Goal: Task Accomplishment & Management: Complete application form

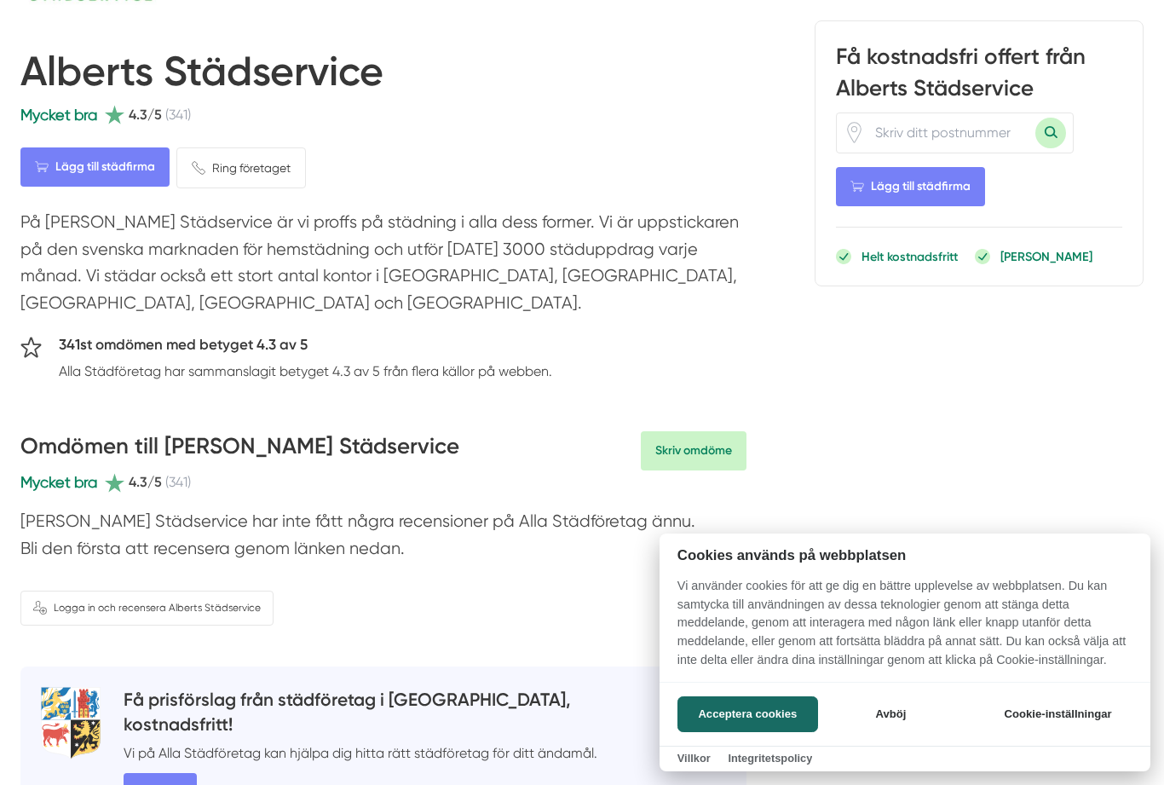
click at [777, 732] on button "Acceptera cookies" at bounding box center [747, 714] width 141 height 36
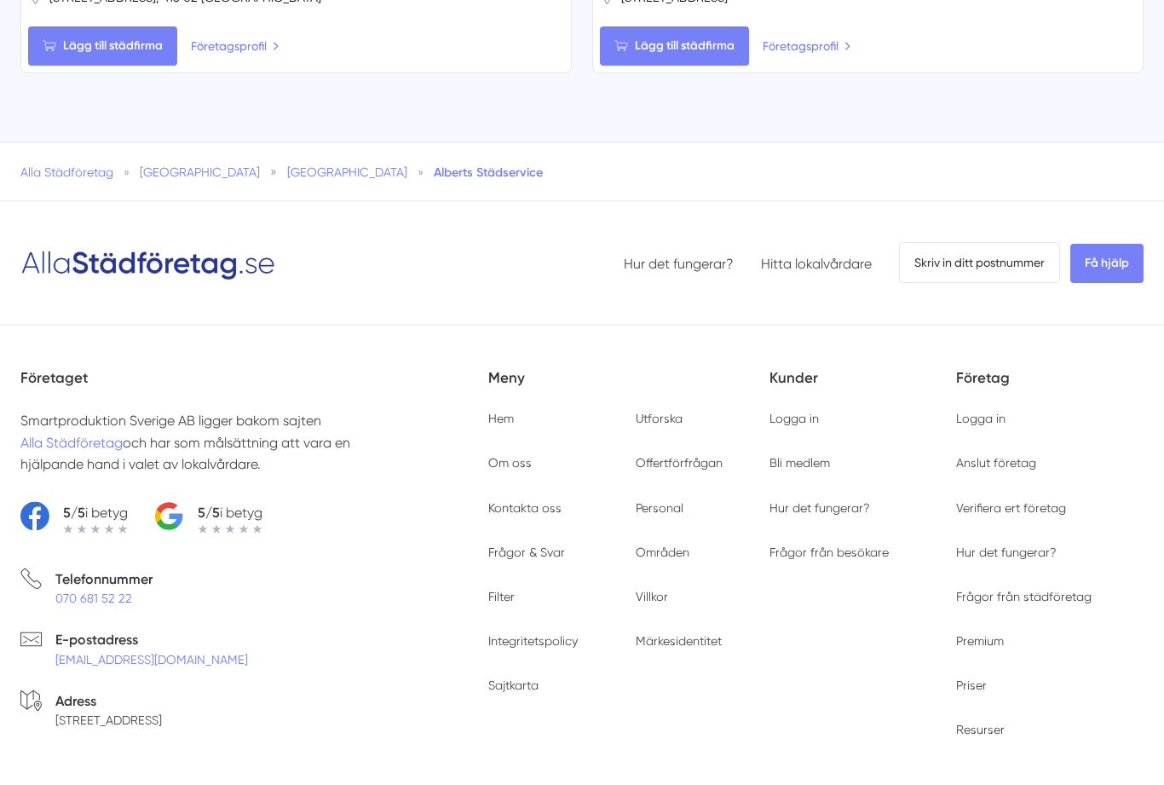
scroll to position [2883, 0]
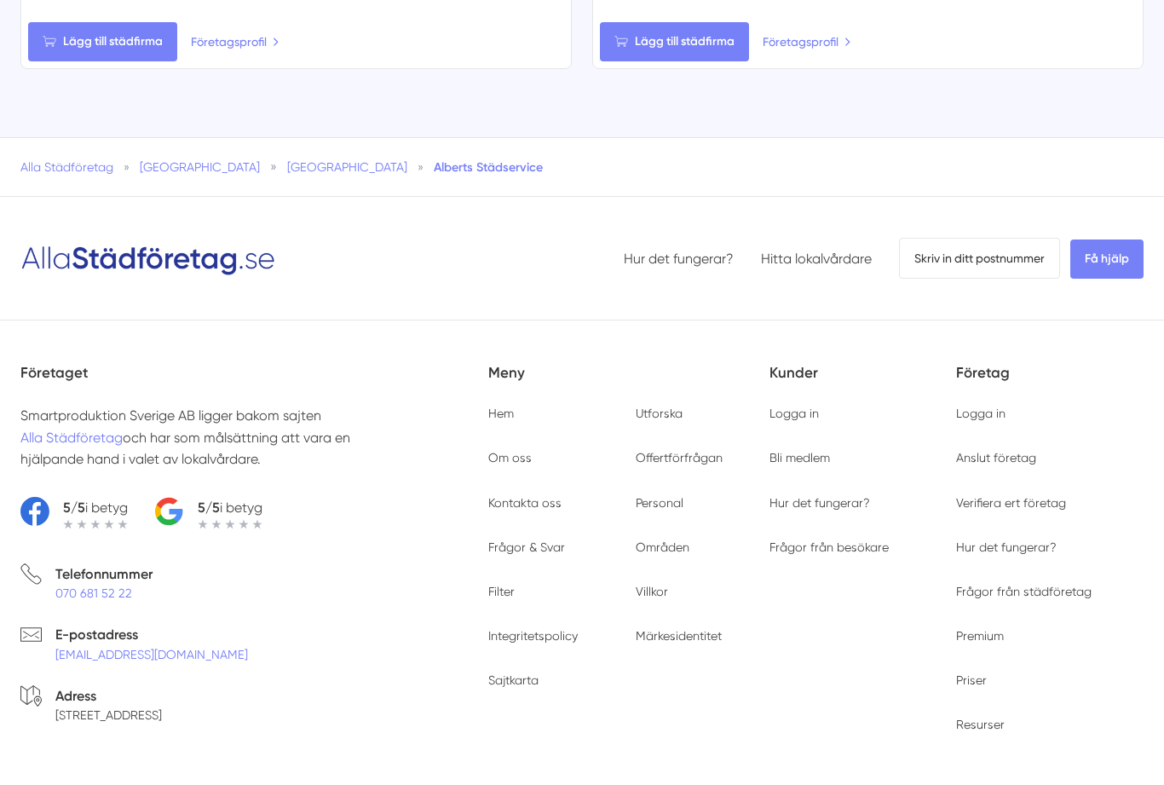
click at [515, 405] on ul "Hem Få hjälp Blogg Utforska Om oss Offertförfrågan Kontakta oss Personal Frågor…" at bounding box center [628, 547] width 281 height 284
click at [497, 406] on link "Hem" at bounding box center [501, 413] width 26 height 14
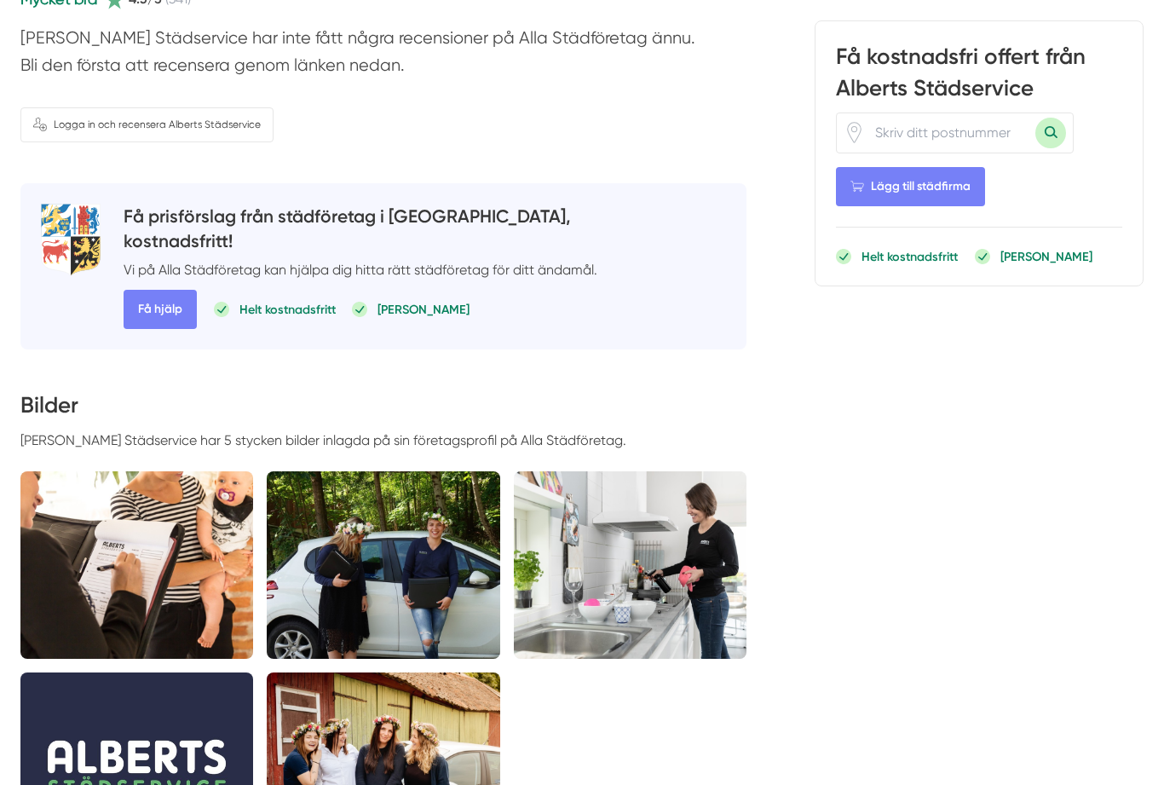
scroll to position [648, 0]
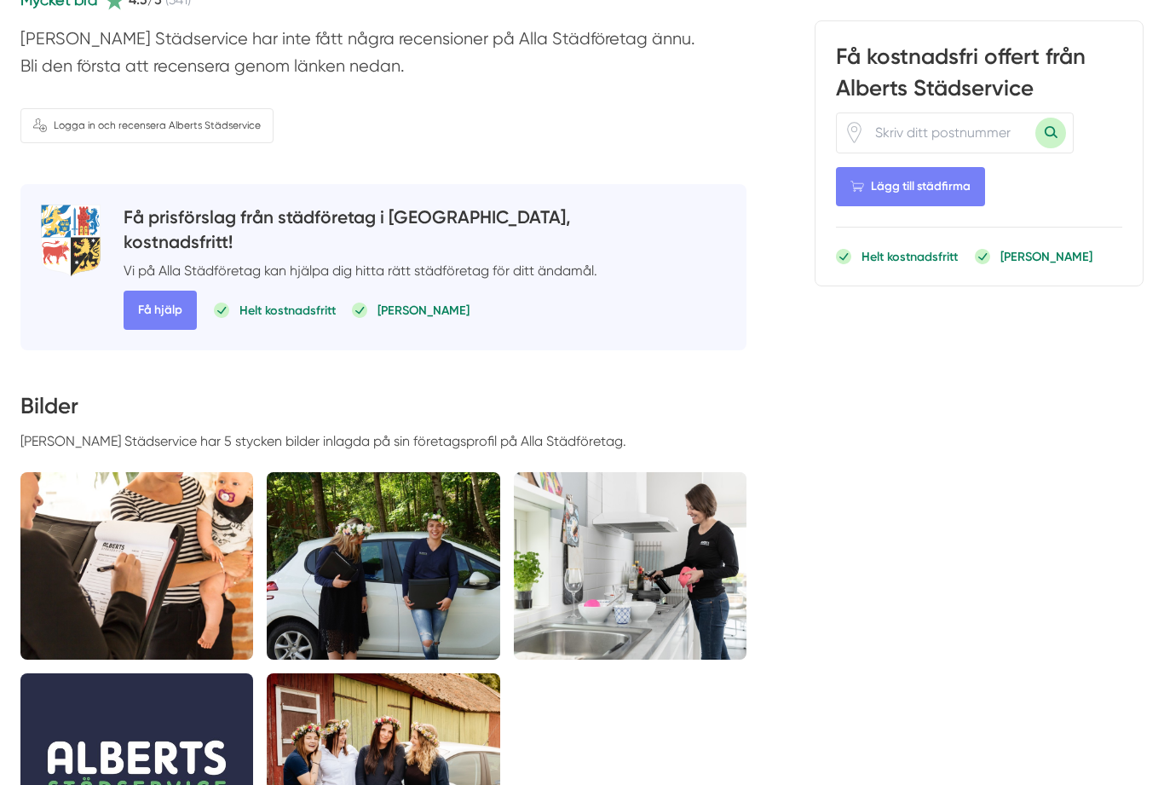
click at [890, 284] on div "Få kostnadsfri offert från Alberts Städservice Lägg till städfirma Helt kostnad…" at bounding box center [979, 153] width 329 height 266
click at [892, 256] on p "Helt kostnadsfritt" at bounding box center [909, 256] width 96 height 17
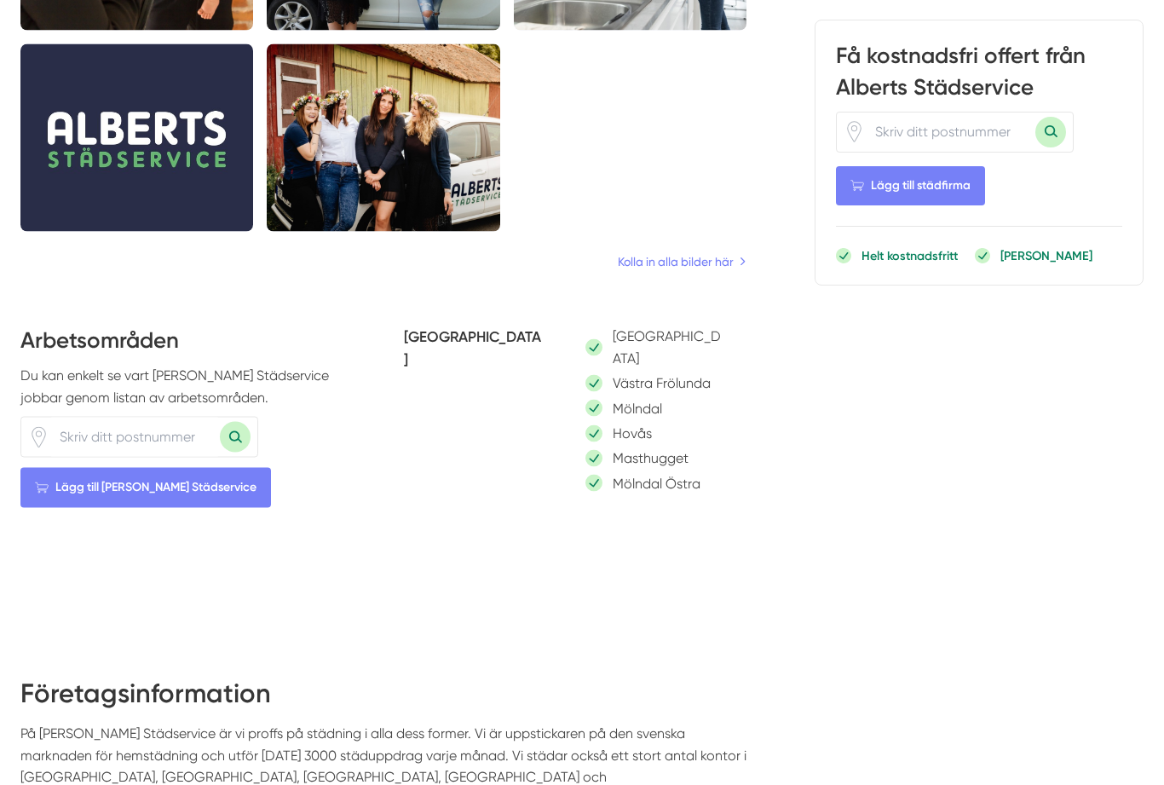
scroll to position [1278, 0]
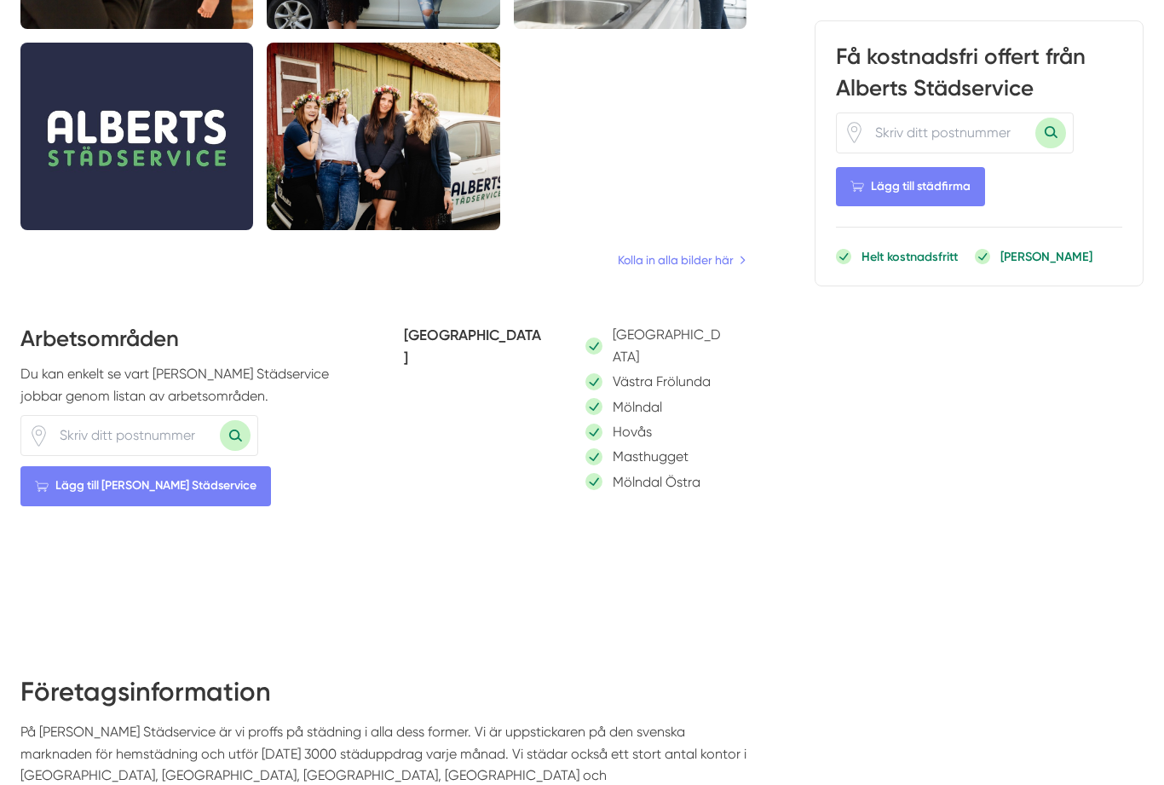
click at [593, 324] on div "Göteborg" at bounding box center [655, 345] width 141 height 43
click at [652, 324] on p "Göteborg" at bounding box center [669, 345] width 113 height 43
click at [718, 247] on div "Dela 2 st gillningar Alberts Städservice Mycket bra 4.3/5 (341) Lägg till städf…" at bounding box center [383, 72] width 726 height 2509
click at [723, 396] on div "Mölndal" at bounding box center [655, 406] width 141 height 21
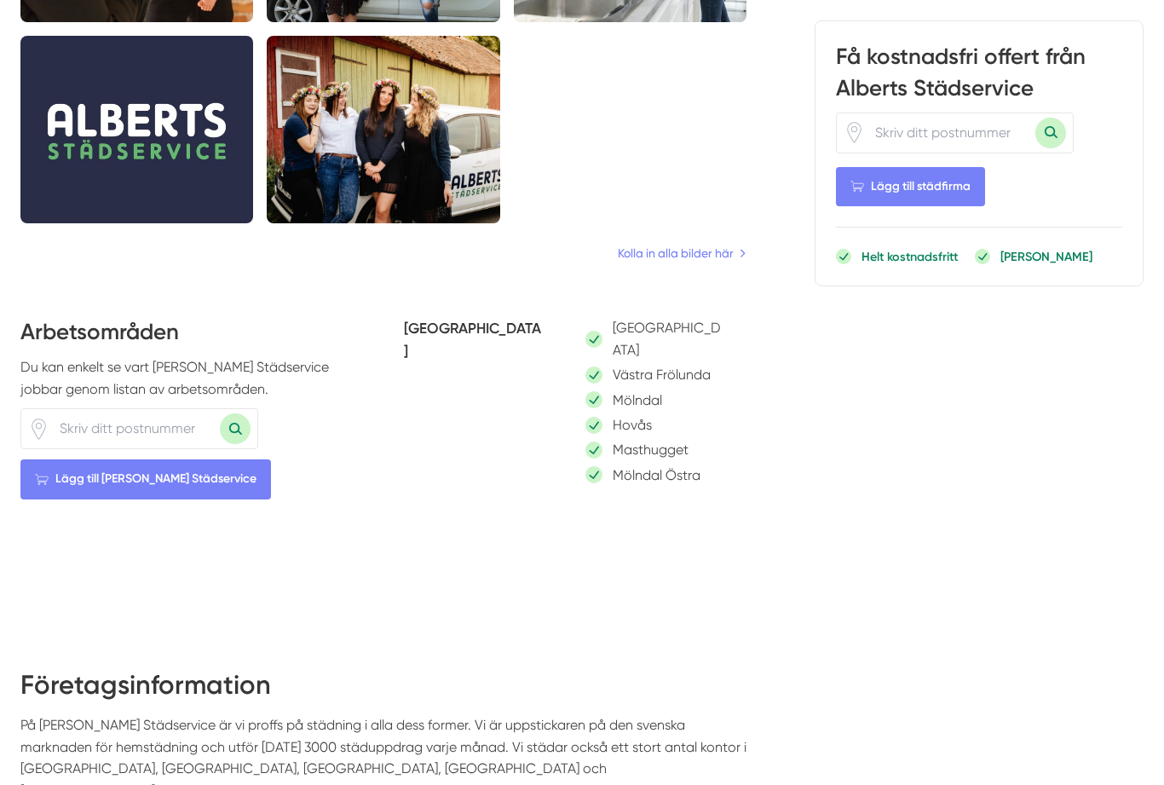
scroll to position [1293, 0]
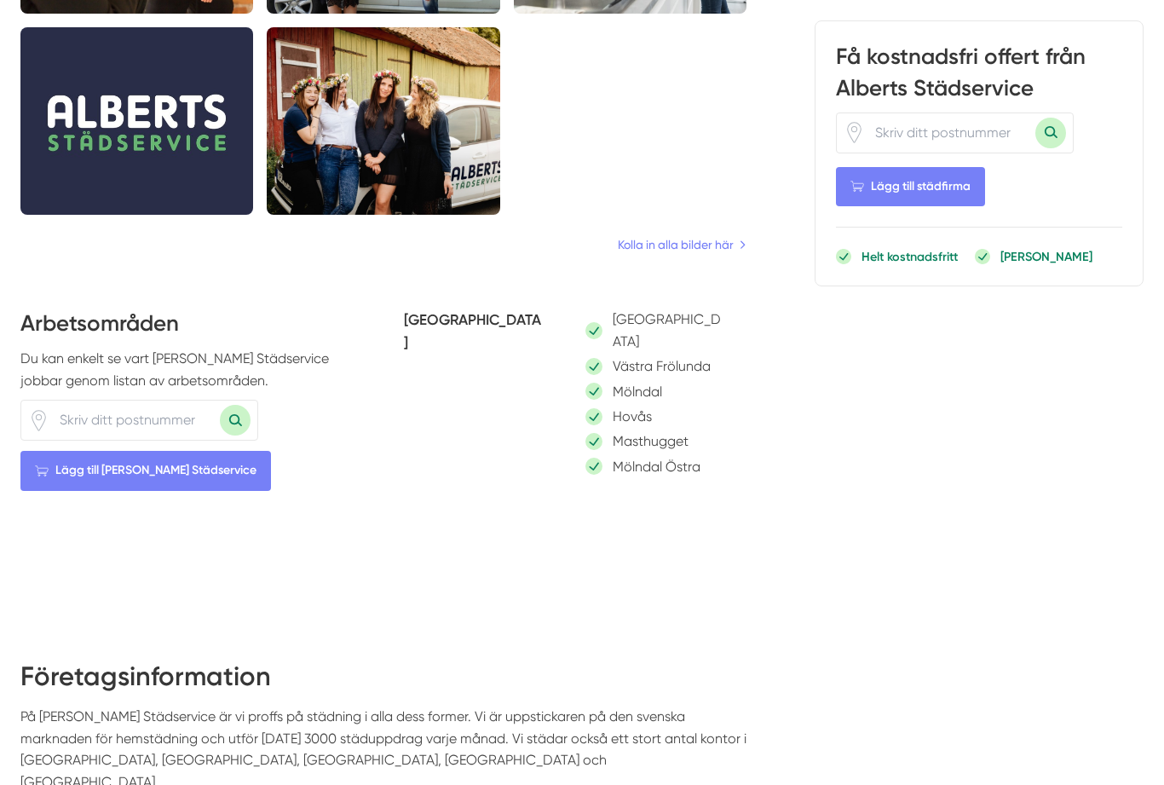
click at [720, 235] on link "Kolla in alla bilder här" at bounding box center [682, 244] width 129 height 19
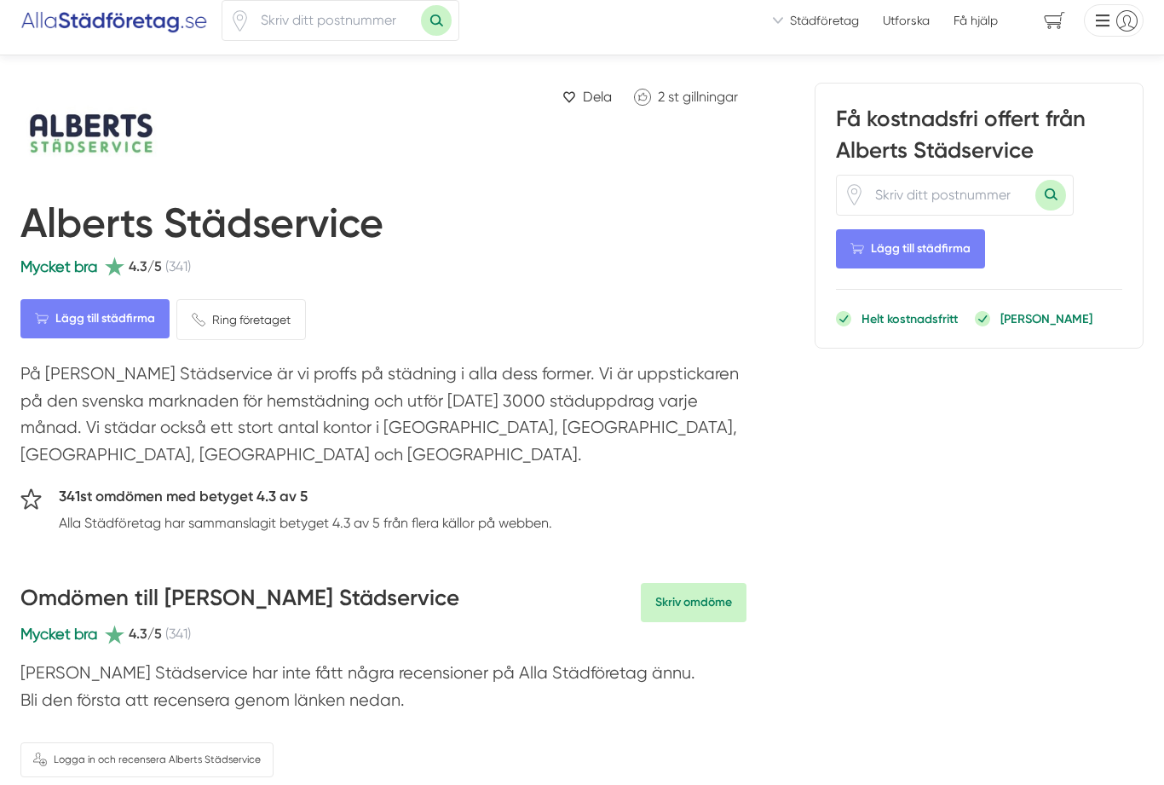
scroll to position [0, 0]
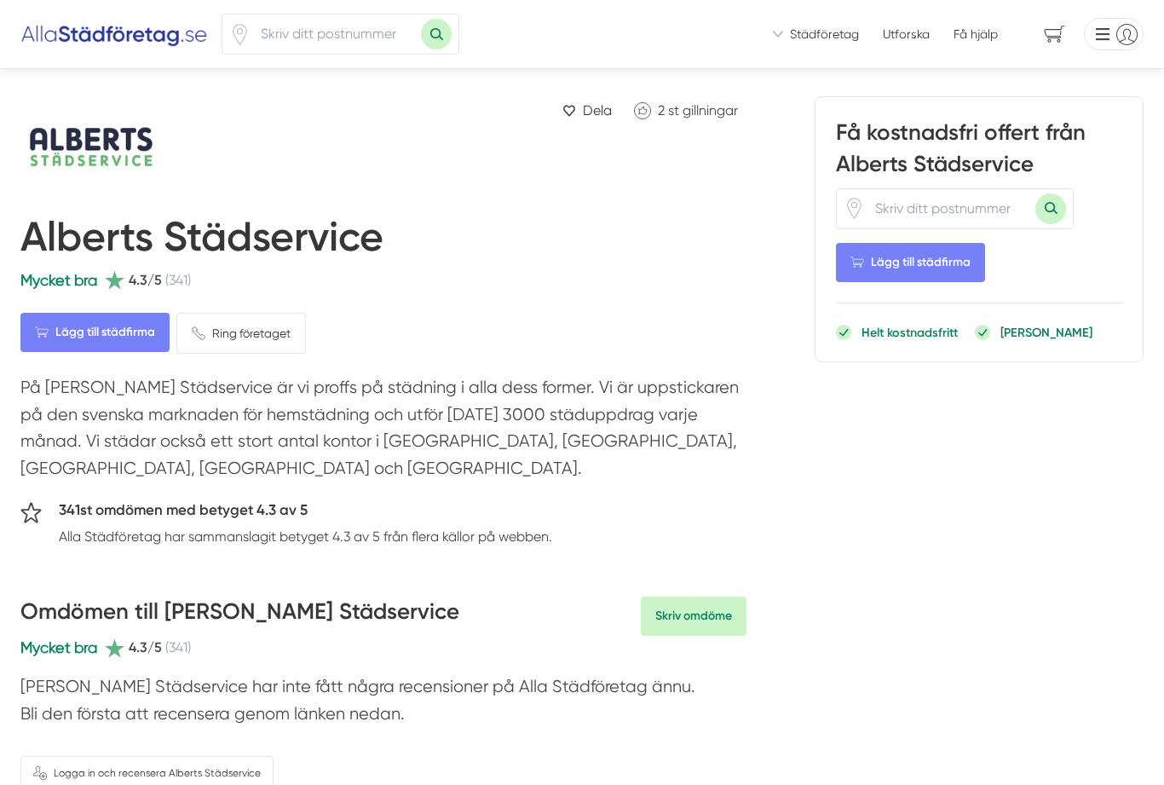
click at [941, 204] on input "number" at bounding box center [950, 208] width 170 height 39
click at [948, 199] on input "number" at bounding box center [950, 208] width 170 height 39
click at [281, 41] on input "number" at bounding box center [336, 33] width 170 height 39
type input "41679"
click at [431, 24] on button "Sök med postnummer" at bounding box center [436, 34] width 31 height 31
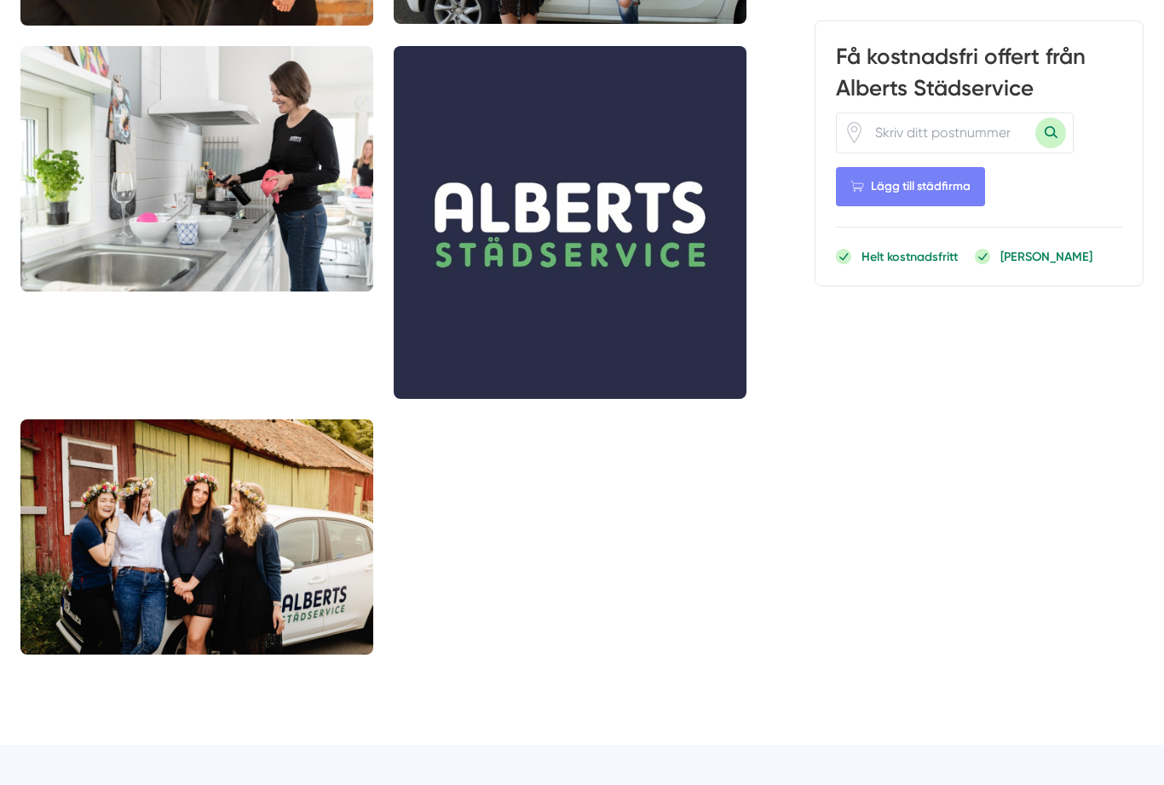
scroll to position [679, 0]
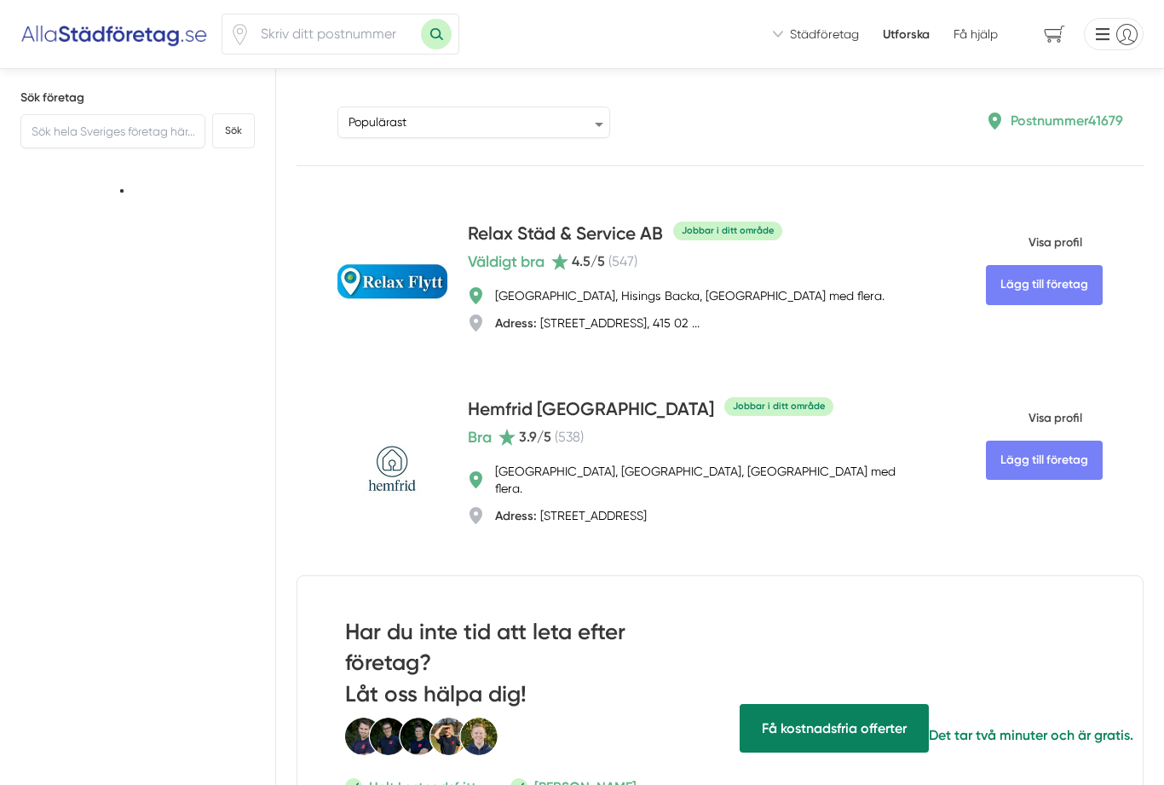
type input "41679"
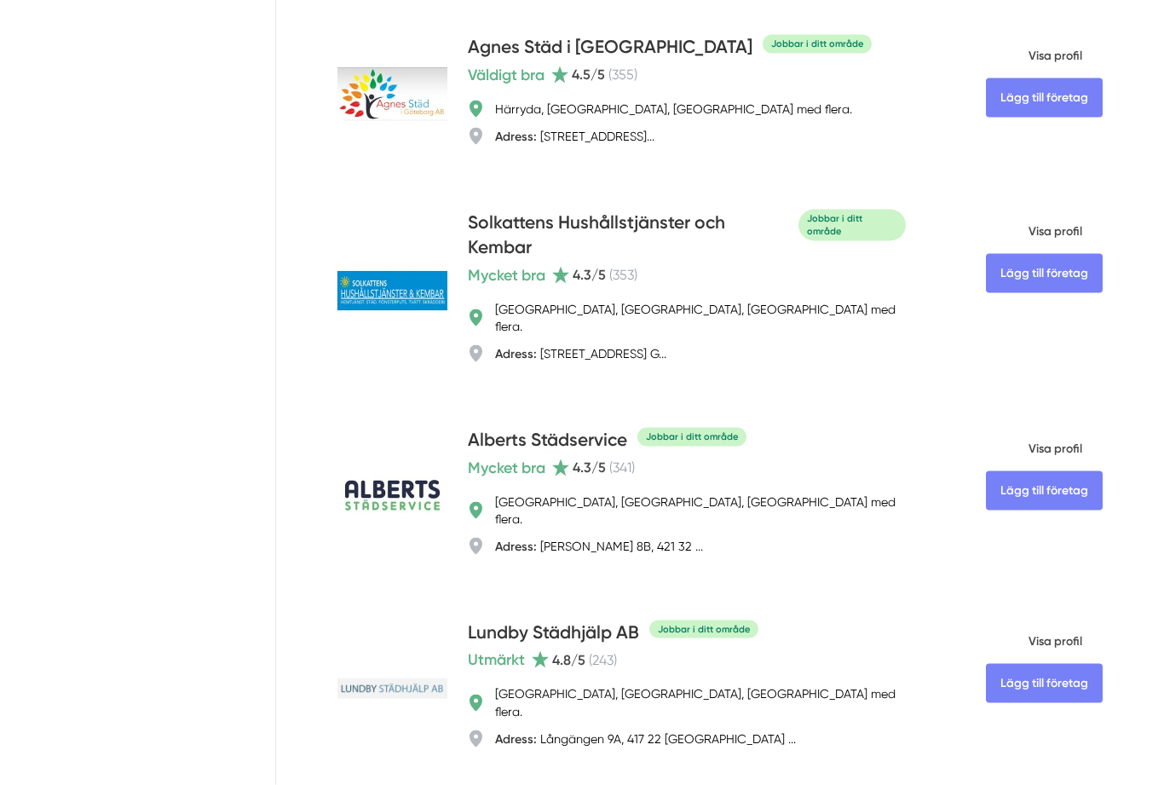
scroll to position [1251, 0]
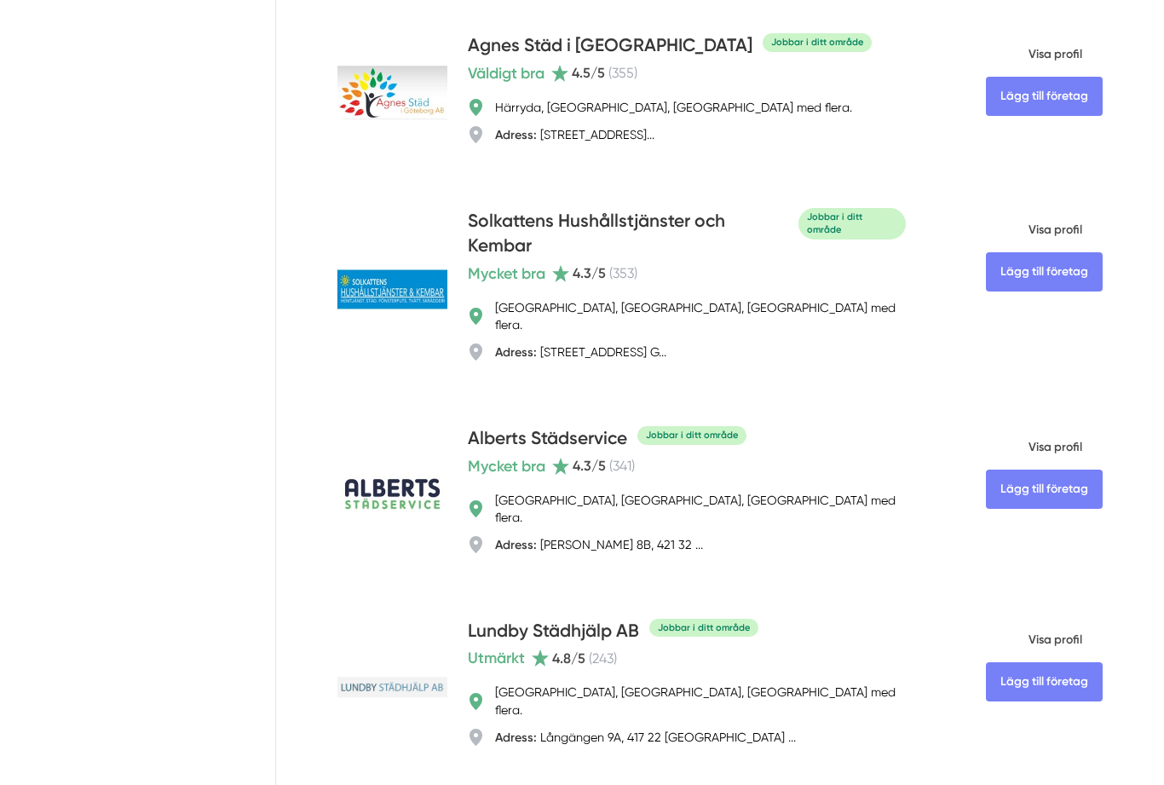
click at [1060, 425] on span "Visa profil" at bounding box center [1034, 447] width 96 height 44
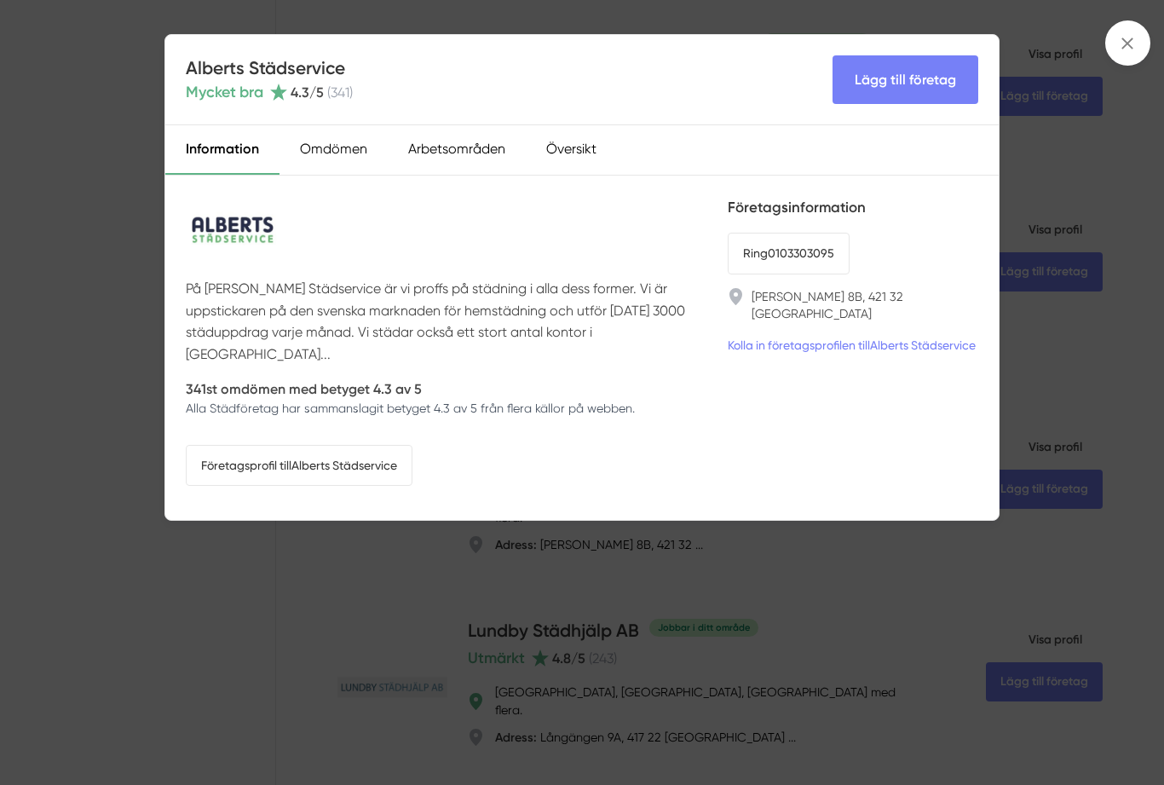
click at [320, 445] on link "Företagsprofil till [PERSON_NAME] Städservice" at bounding box center [299, 465] width 227 height 41
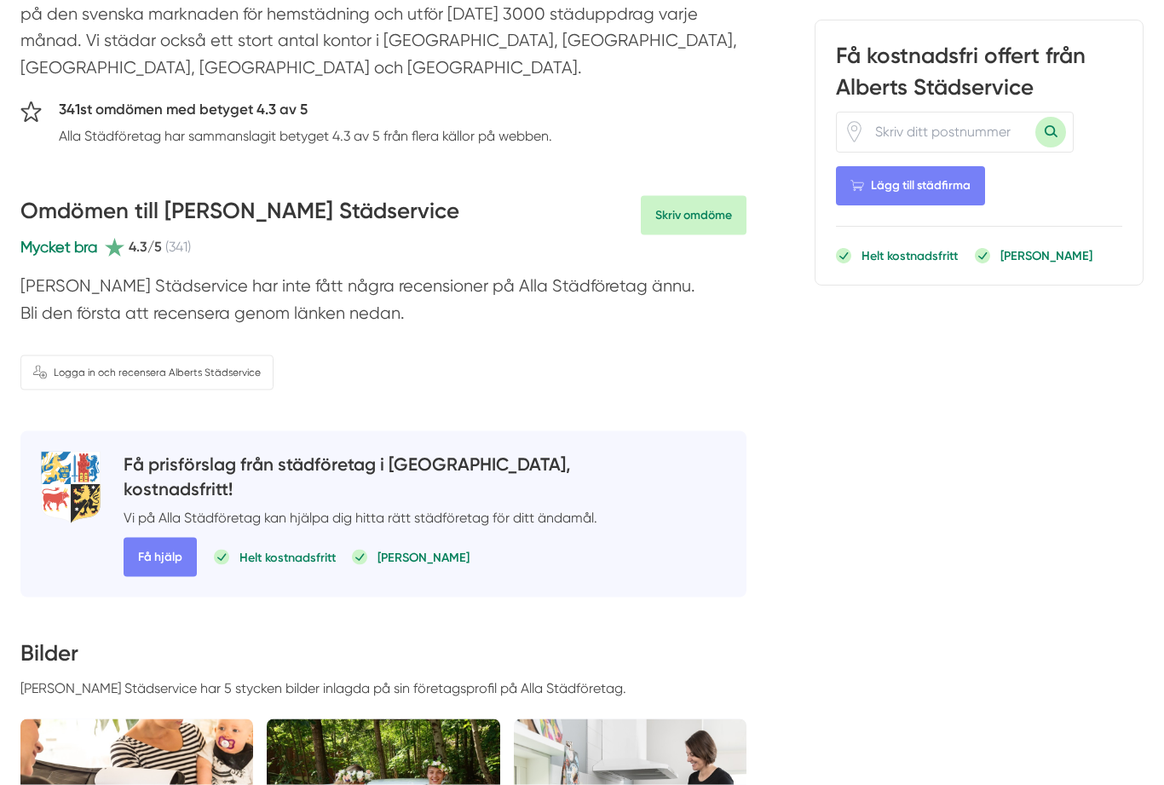
scroll to position [402, 0]
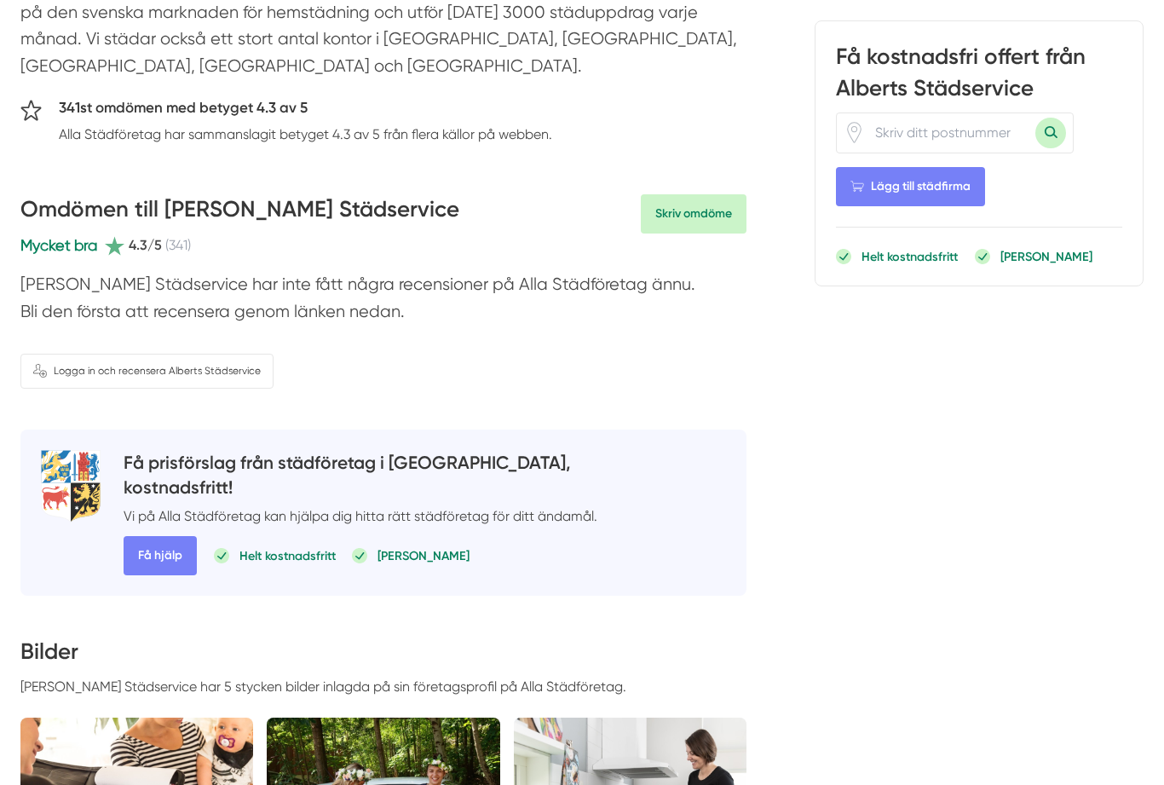
click at [148, 536] on span "Få hjälp" at bounding box center [160, 555] width 73 height 39
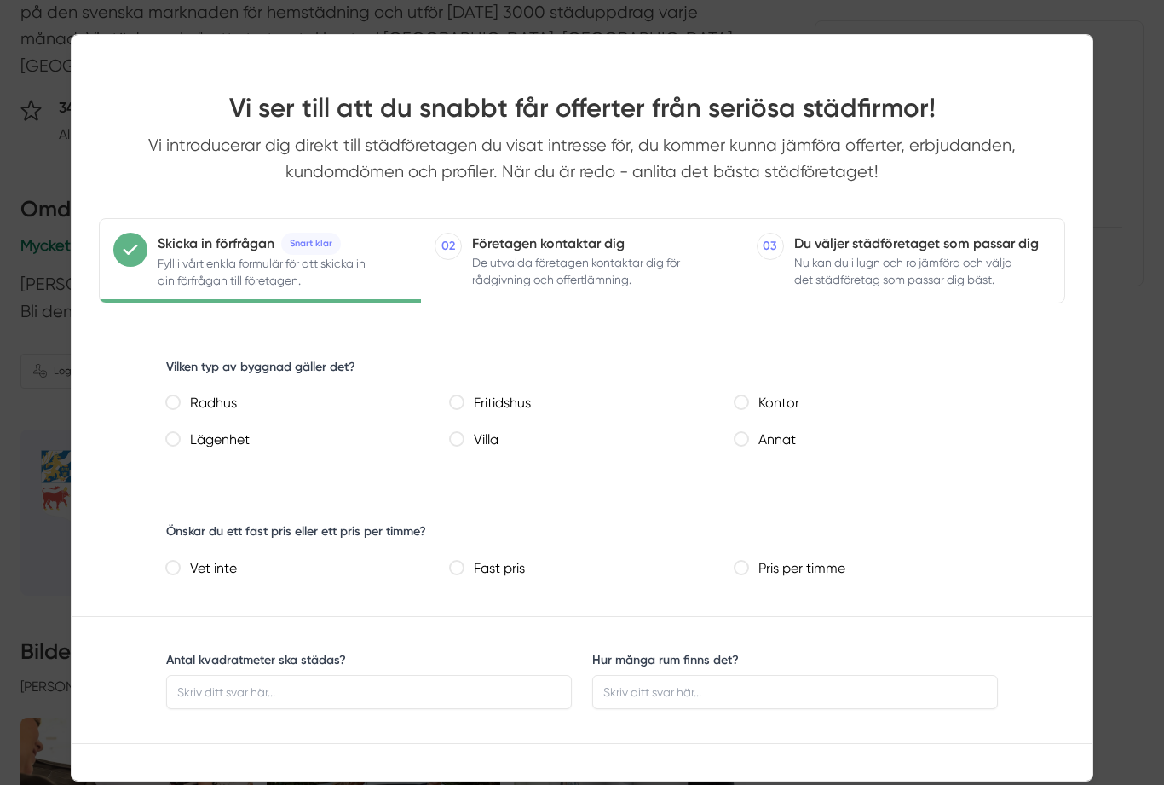
click at [223, 445] on label "Lägenhet" at bounding box center [305, 440] width 250 height 25
click at [180, 445] on lägenhet "Lägenhet" at bounding box center [173, 439] width 14 height 14
radio lägenhet "true"
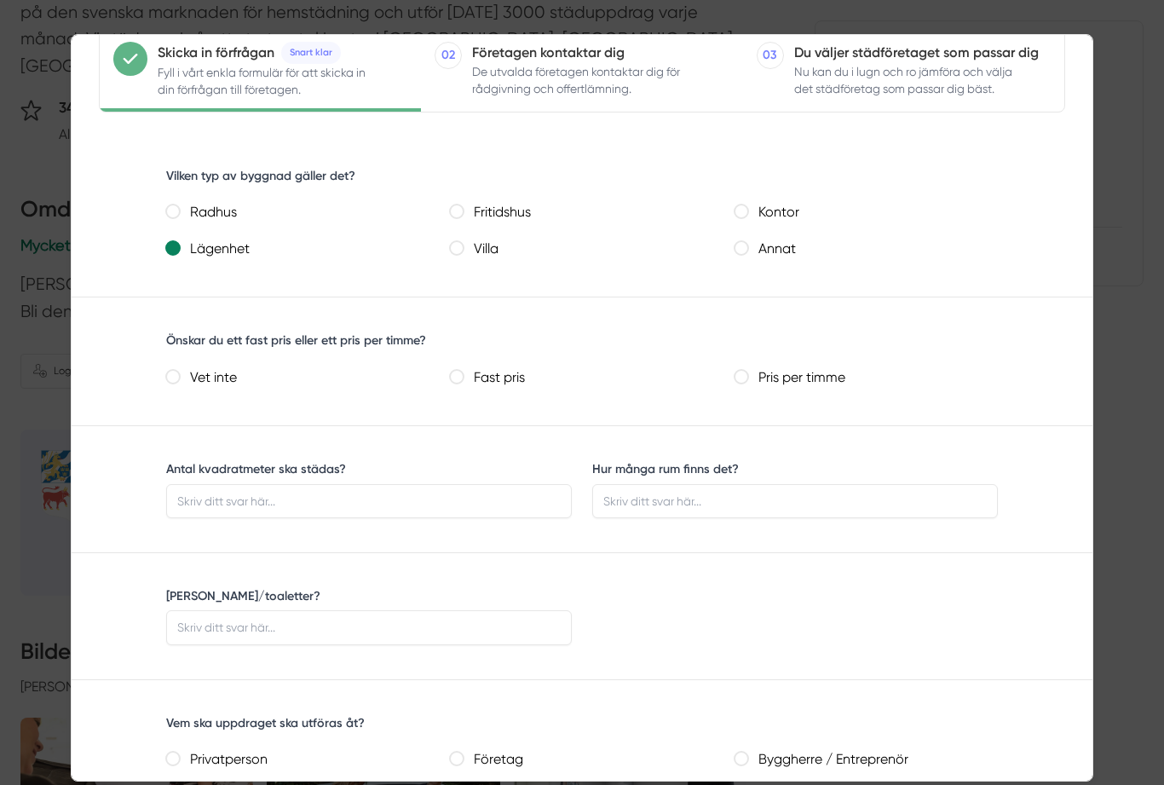
scroll to position [192, 0]
click at [751, 365] on label "Pris per timme" at bounding box center [873, 377] width 250 height 25
click at [748, 369] on timme "Pris per timme" at bounding box center [741, 376] width 14 height 14
radio timme "true"
click at [334, 513] on input "Antal kvadratmeter ska städas?" at bounding box center [369, 500] width 406 height 34
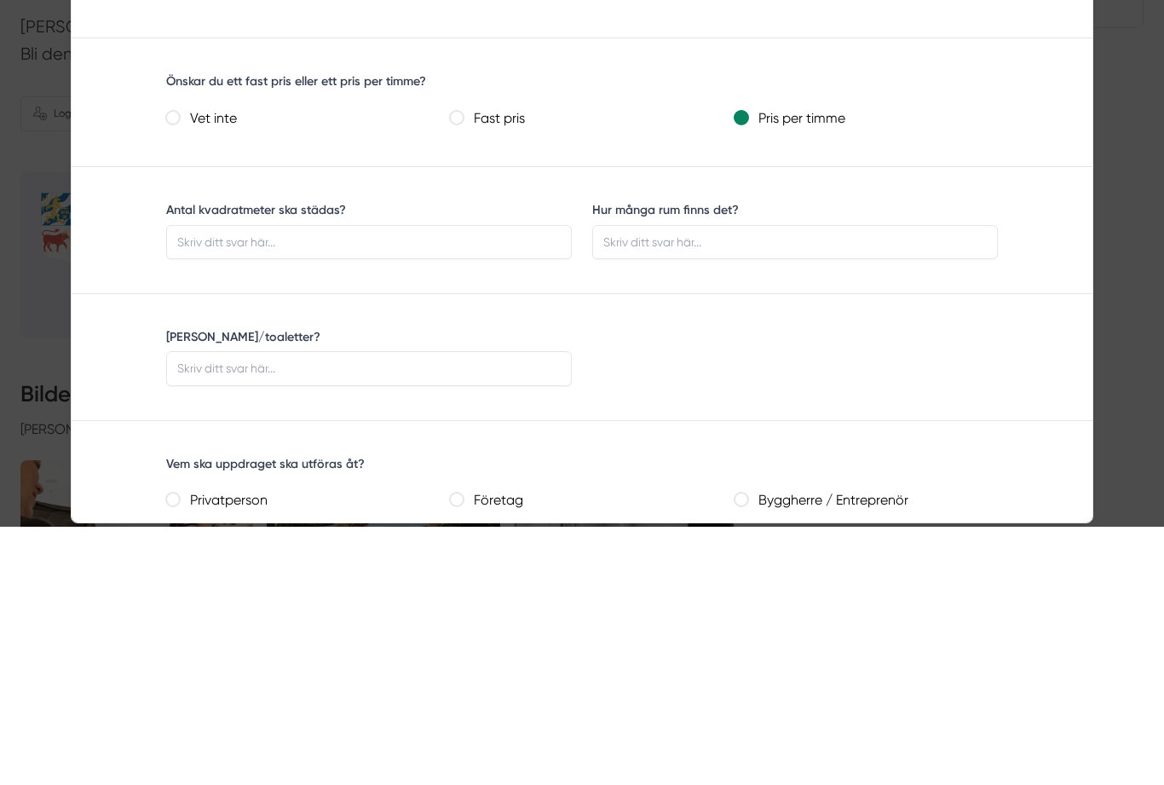
scroll to position [660, 0]
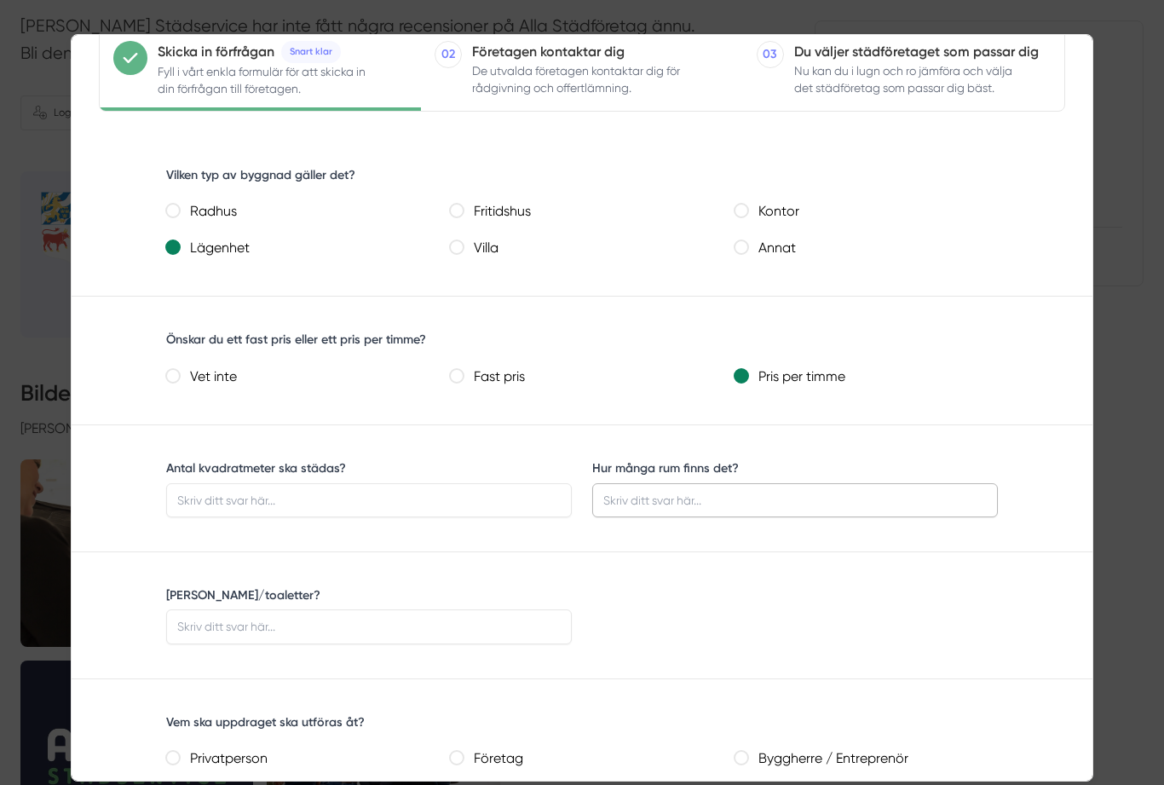
click at [681, 512] on input "Hur många rum finns det?" at bounding box center [795, 500] width 406 height 34
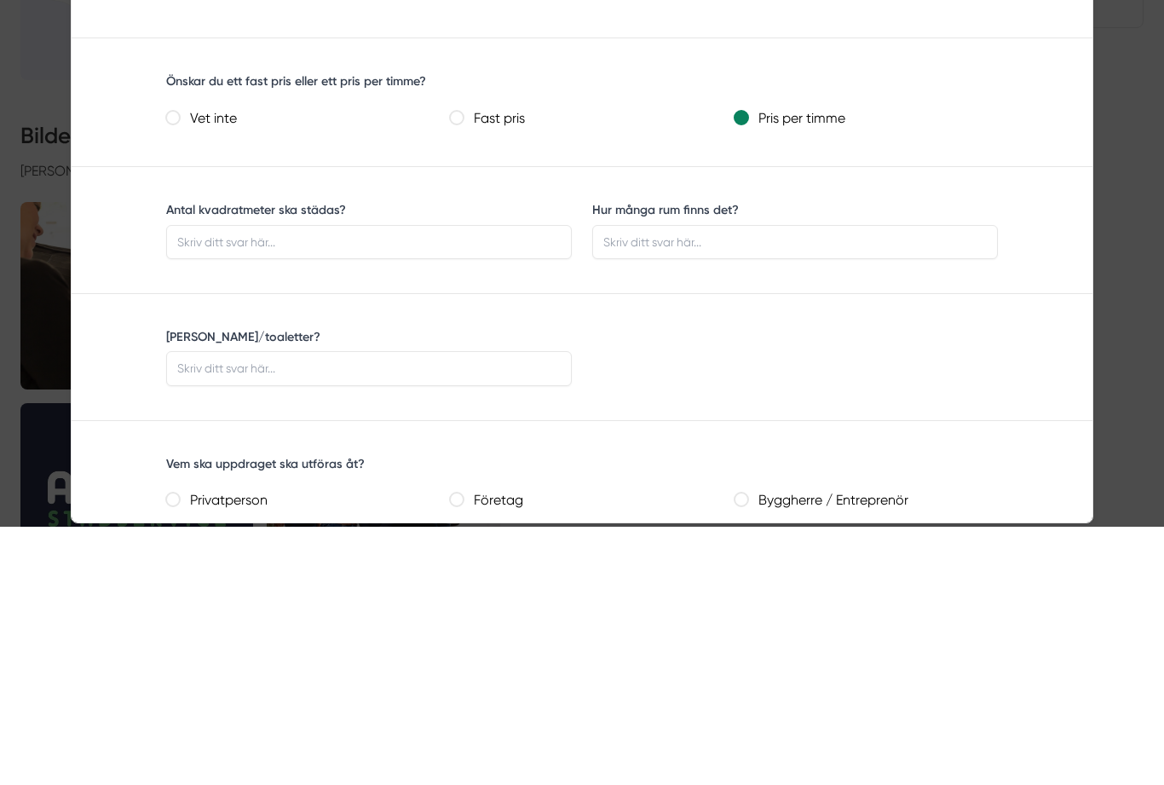
scroll to position [919, 0]
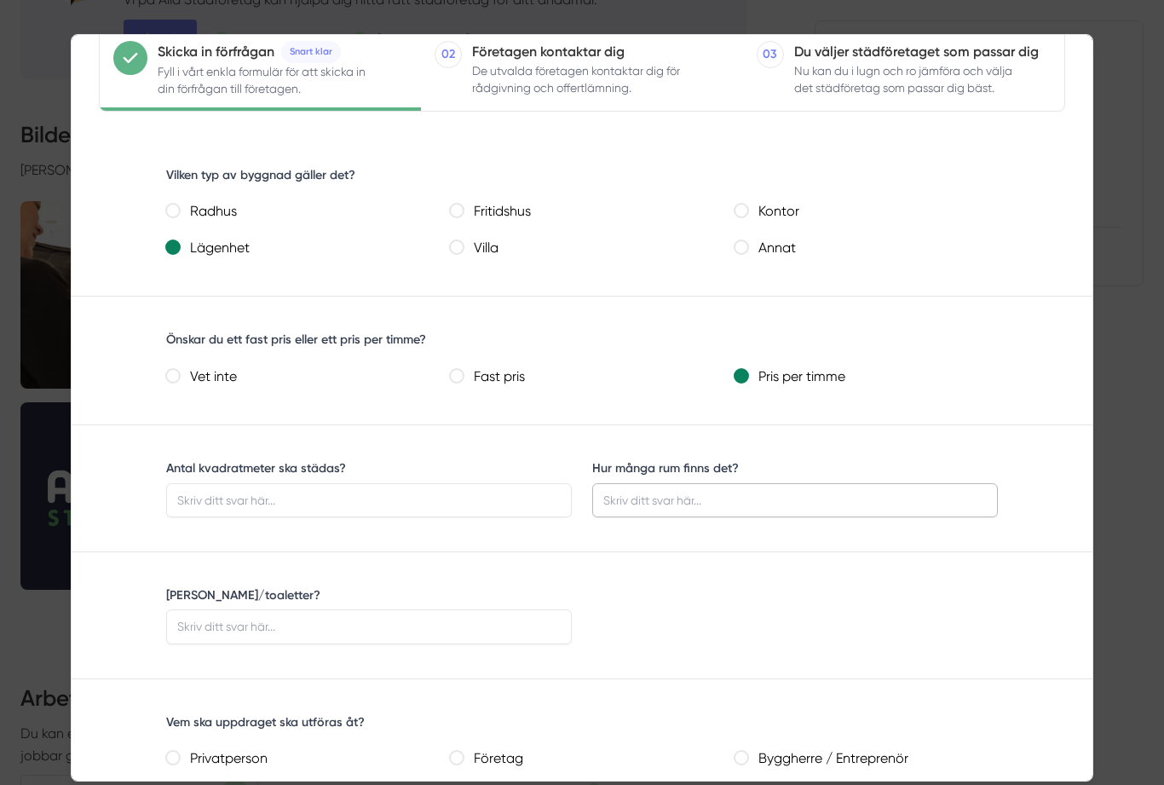
click at [660, 492] on input "Hur många rum finns det?" at bounding box center [795, 500] width 406 height 34
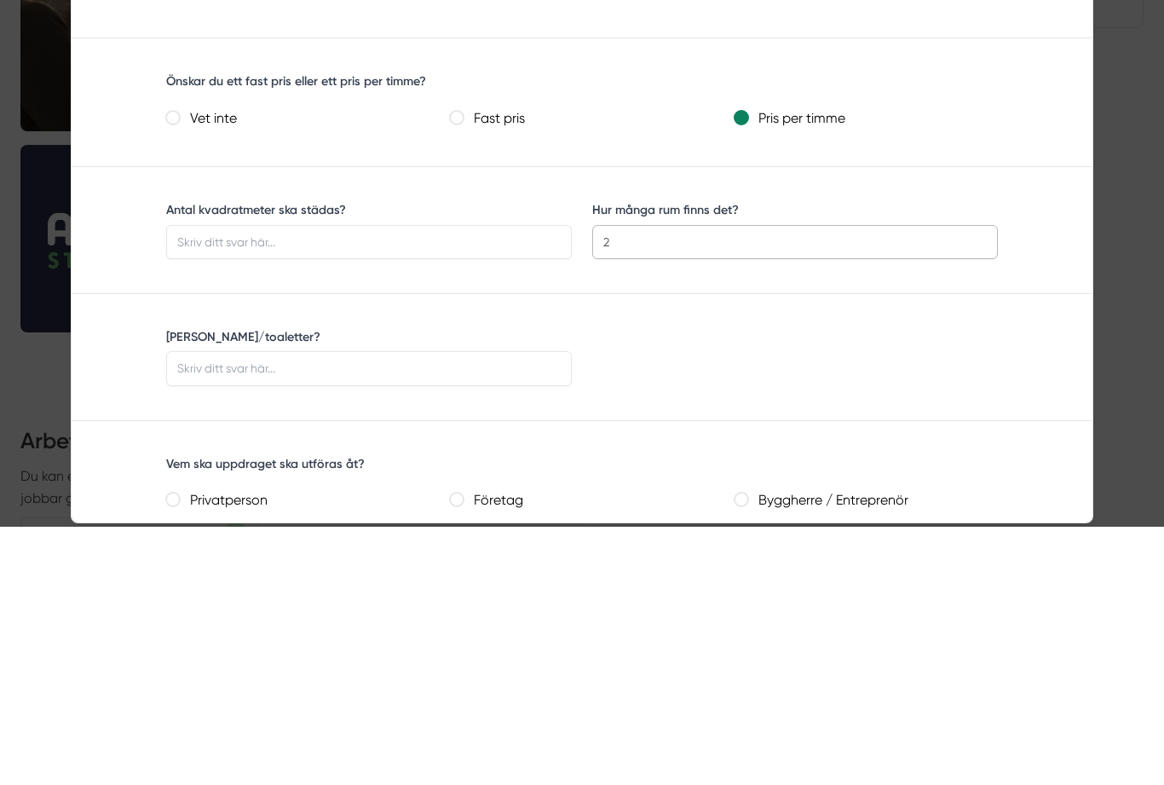
type input "2"
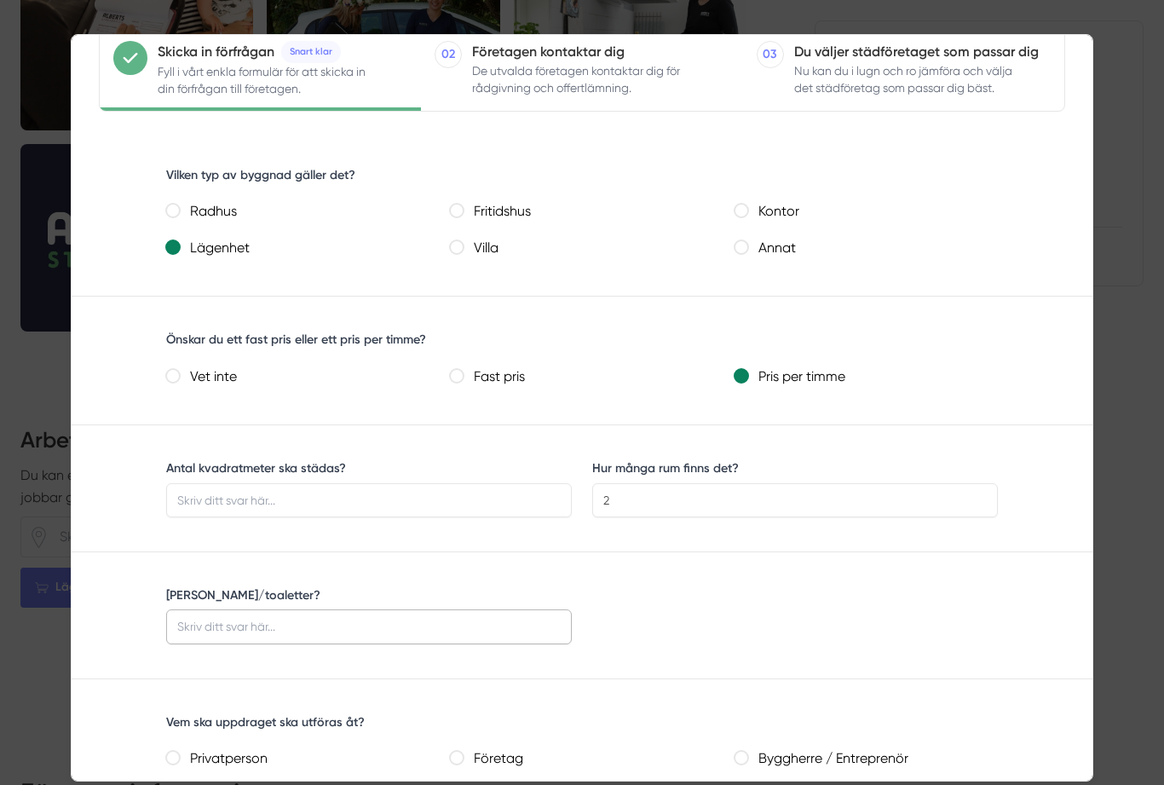
click at [279, 625] on input "[PERSON_NAME]/toaletter?" at bounding box center [369, 626] width 406 height 34
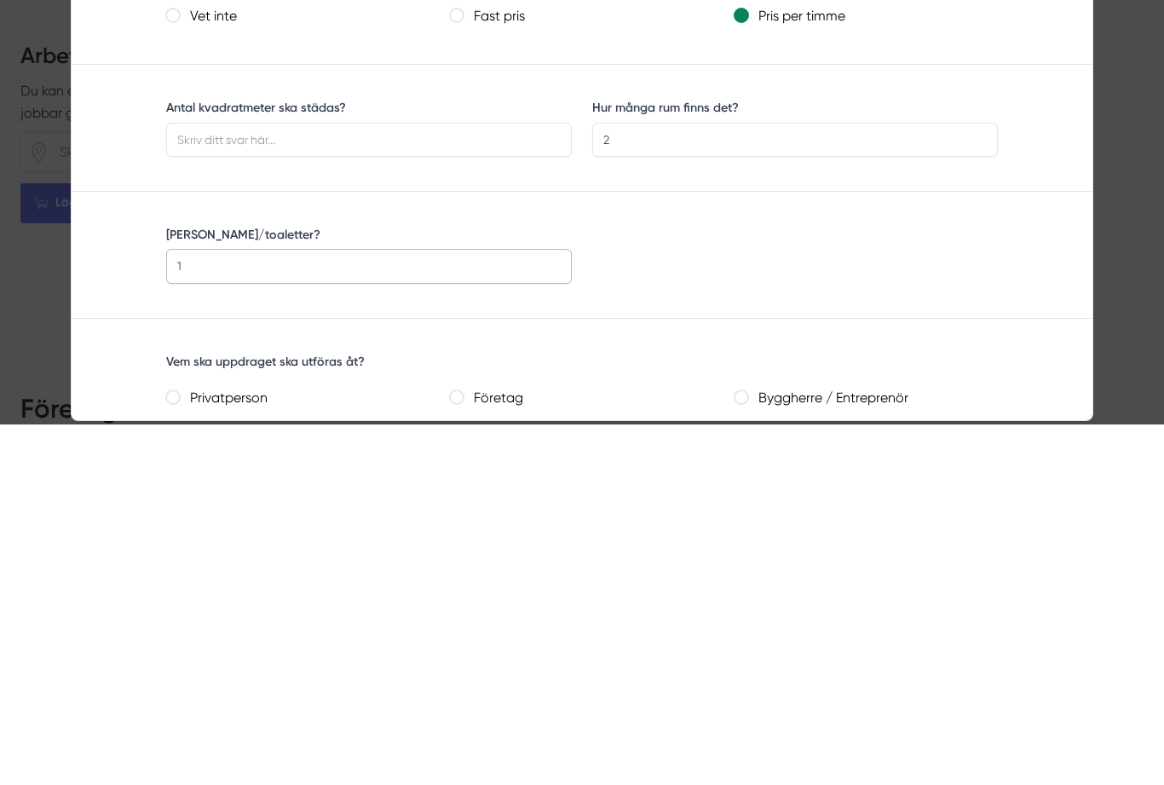
type input "1"
click at [158, 700] on div "Vem ska uppdraget ska utföras åt? Privatperson Företag Byggherre / Entreprenör …" at bounding box center [582, 761] width 873 height 123
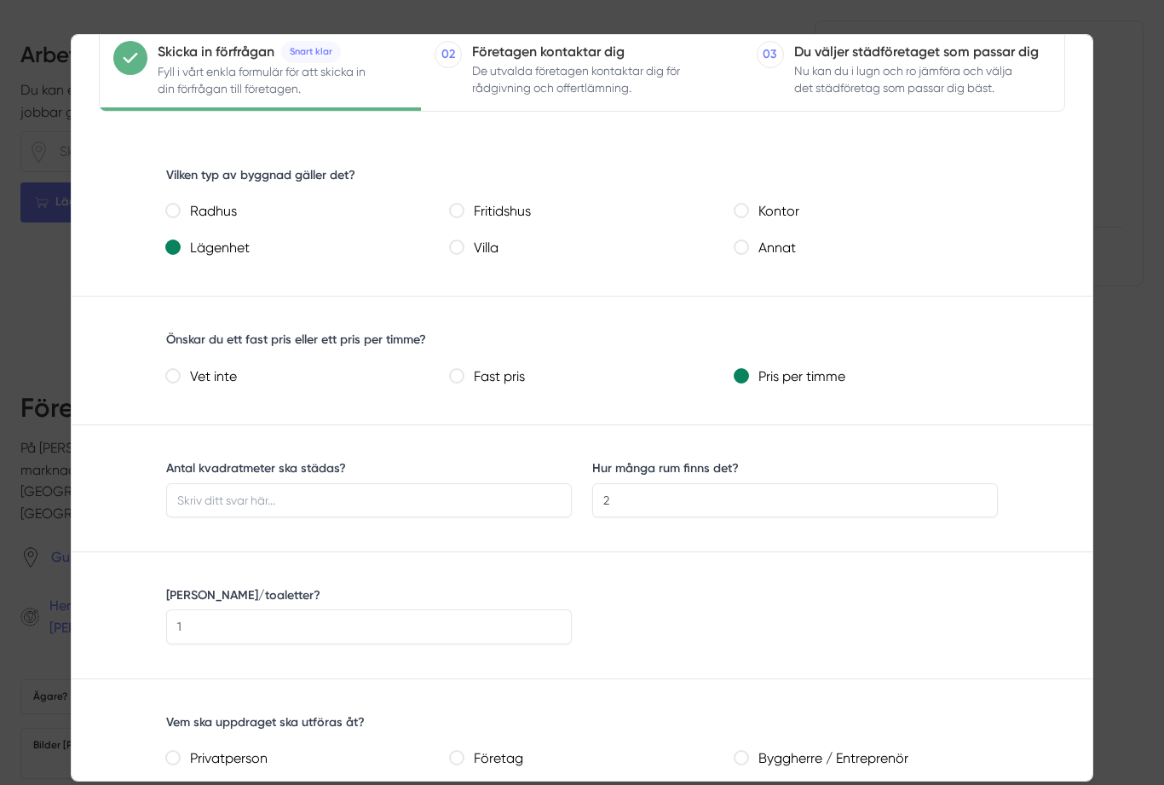
click at [185, 784] on label "Bostadsrättsförening" at bounding box center [305, 795] width 250 height 25
click at [180, 784] on bostadsrättsförening "Bostadsrättsförening" at bounding box center [173, 794] width 14 height 14
radio bostadsrättsförening "true"
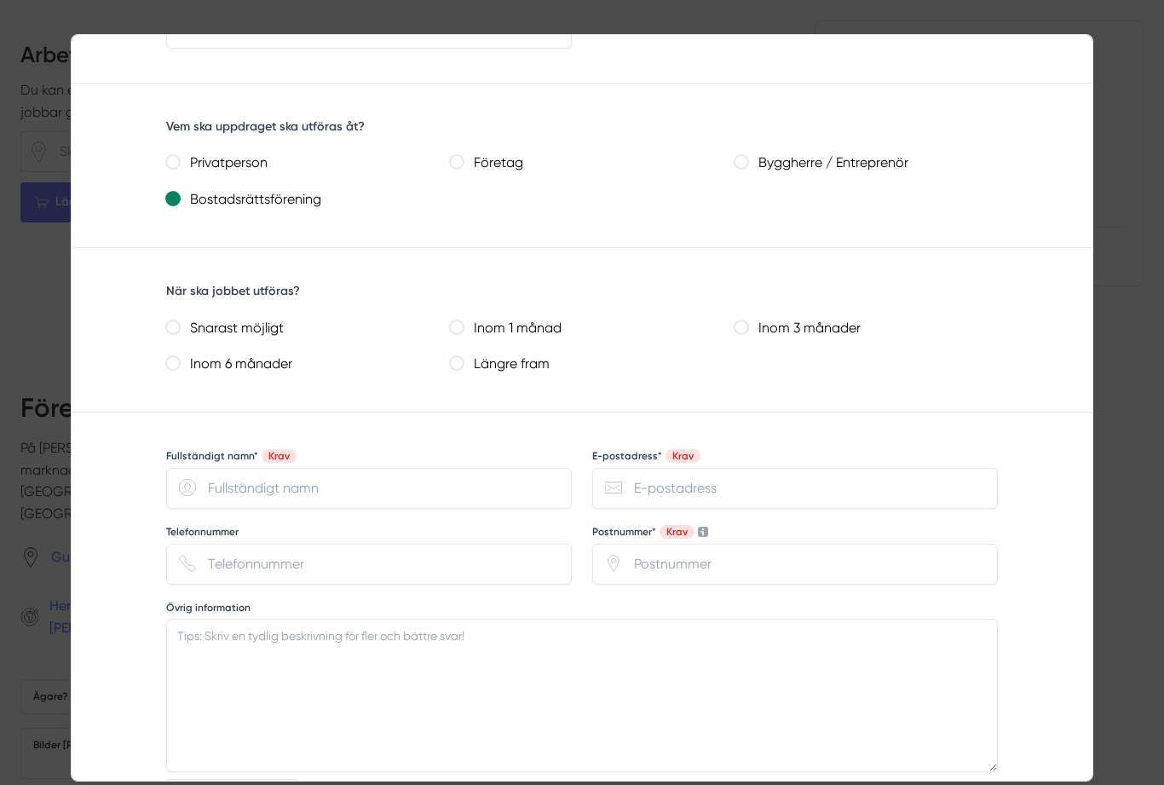
scroll to position [789, 0]
click at [214, 140] on div "Vem ska uppdraget ska utföras åt? Privatperson Företag Byggherre / Entreprenör …" at bounding box center [582, 163] width 873 height 123
click at [164, 147] on div "Vem ska uppdraget ska utföras åt? Privatperson Företag Byggherre / Entreprenör …" at bounding box center [582, 163] width 873 height 123
click at [158, 138] on div "Vem ska uppdraget ska utföras åt? Privatperson Företag Byggherre / Entreprenör …" at bounding box center [582, 163] width 873 height 123
click at [159, 147] on div "Vem ska uppdraget ska utföras åt? Privatperson Företag Byggherre / Entreprenör …" at bounding box center [582, 163] width 873 height 123
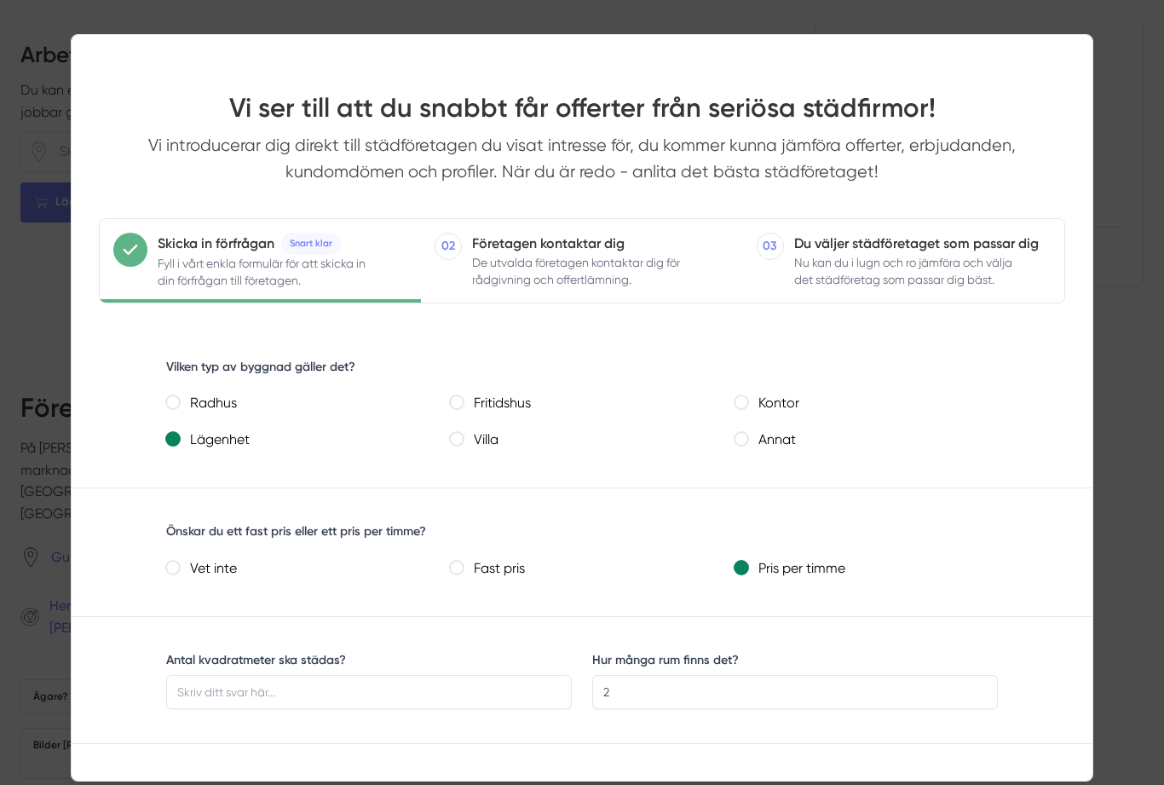
scroll to position [0, 0]
